Goal: Find contact information: Find contact information

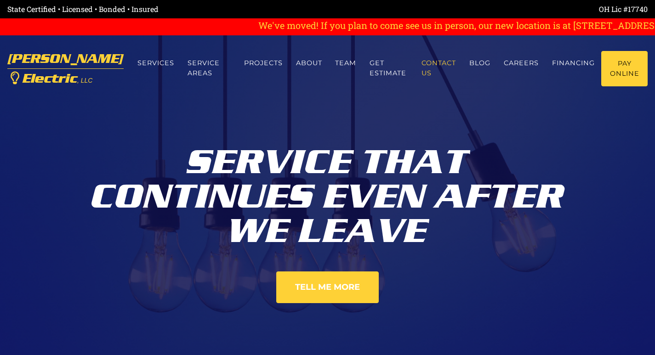
click at [432, 67] on link "Contact us" at bounding box center [439, 68] width 48 height 34
click at [434, 67] on link "Contact us" at bounding box center [439, 68] width 48 height 34
